Goal: Transaction & Acquisition: Book appointment/travel/reservation

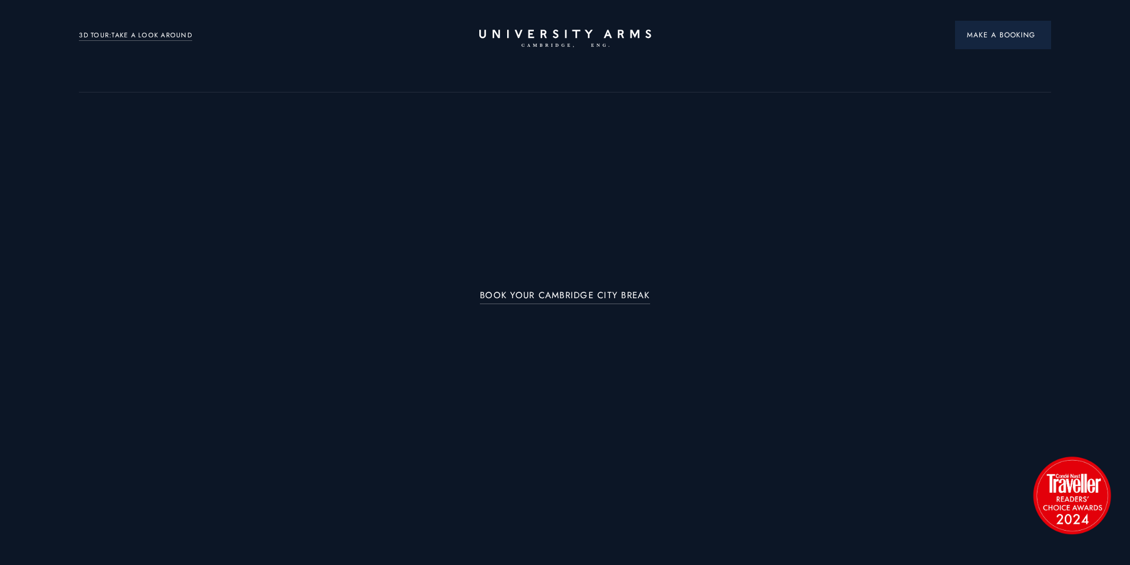
click at [992, 42] on button "Make a Booking" at bounding box center [1003, 35] width 96 height 28
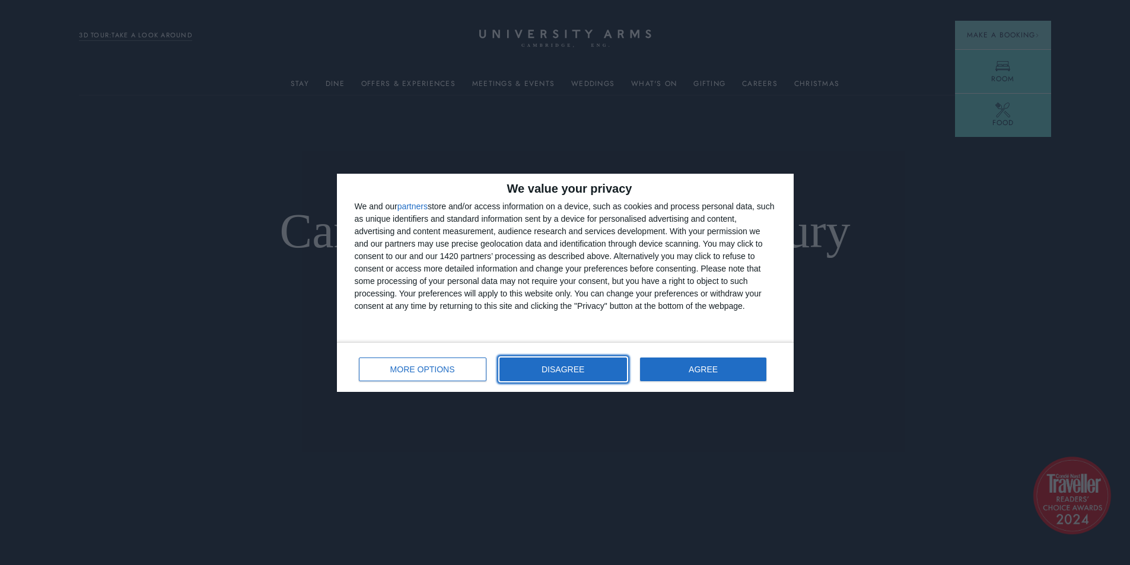
click at [598, 376] on button "DISAGREE" at bounding box center [564, 370] width 128 height 24
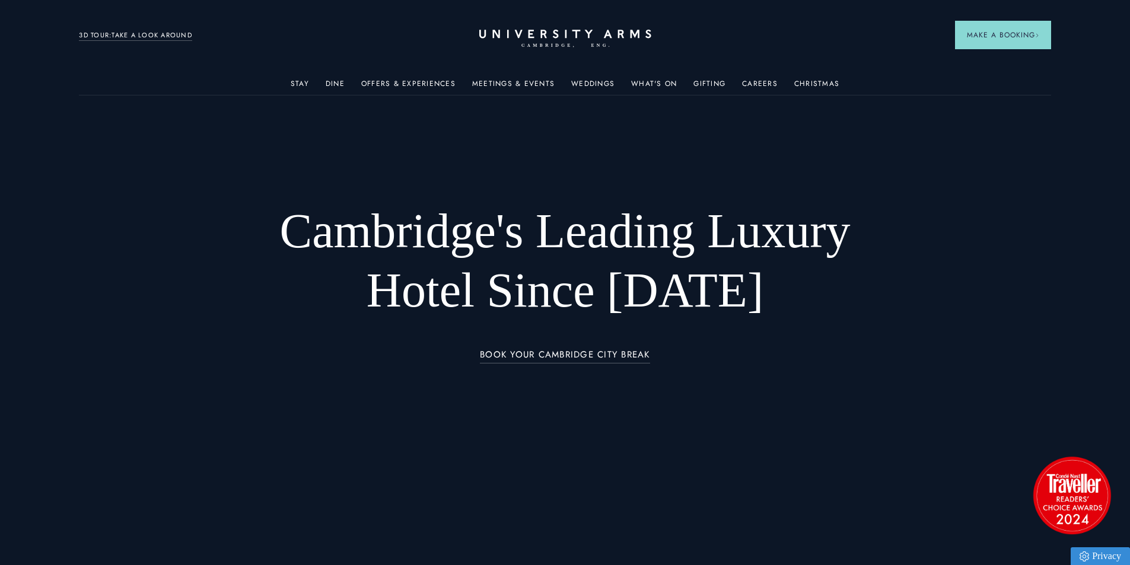
click at [976, 84] on link "Room" at bounding box center [1003, 71] width 96 height 44
click at [1015, 55] on link "Room" at bounding box center [1003, 71] width 96 height 44
